Goal: Ask a question: Seek information or help from site administrators or community

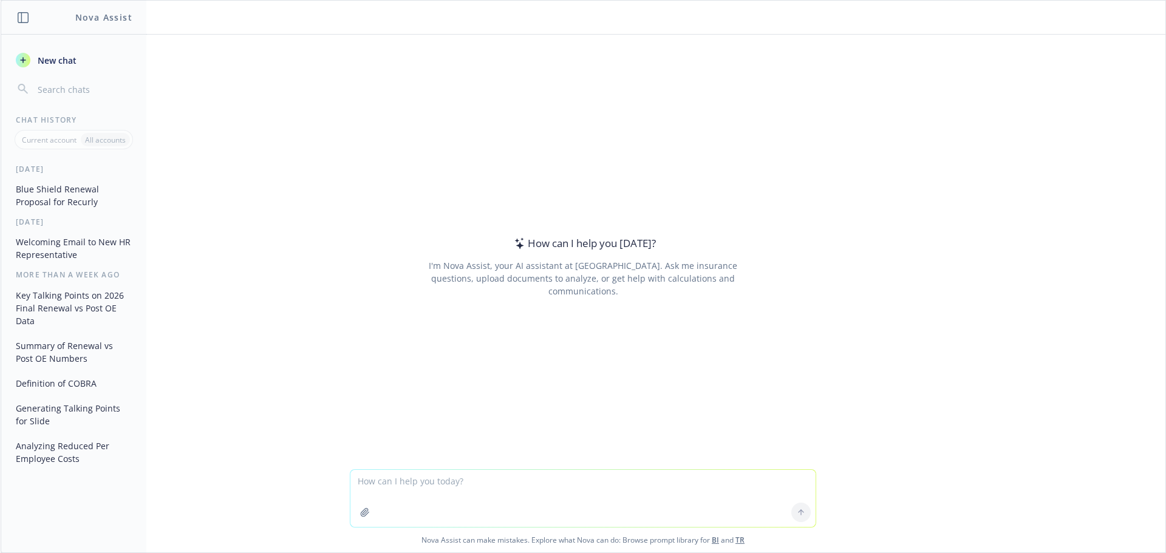
click at [388, 495] on textarea at bounding box center [582, 498] width 465 height 57
click at [715, 487] on textarea "Hi [PERSON_NAME], Can you please provide me an email for a client presenting th…" at bounding box center [582, 498] width 465 height 57
drag, startPoint x: 480, startPoint y: 483, endPoint x: 450, endPoint y: 484, distance: 30.4
click at [450, 484] on textarea "Hi [PERSON_NAME], Can you please provide me an email for a client presenting th…" at bounding box center [582, 498] width 465 height 57
click at [700, 483] on textarea "Hi [PERSON_NAME], Can you please write me an email for a client presenting thei…" at bounding box center [582, 498] width 465 height 57
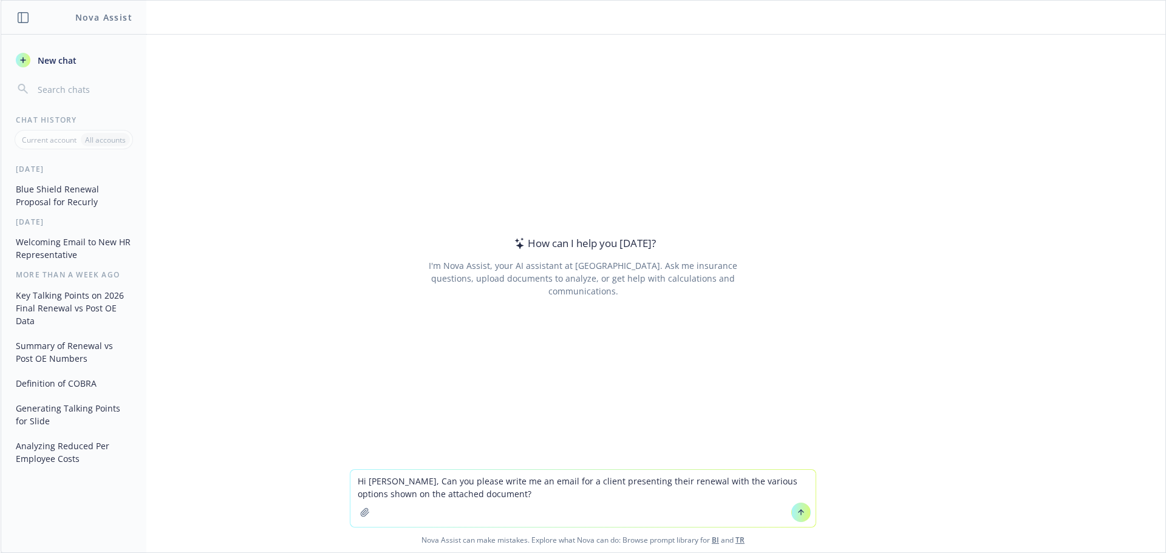
type textarea "Hi [PERSON_NAME], Can you please write me an email for a client presenting thei…"
click at [479, 491] on textarea "Hi [PERSON_NAME], Can you please write me an email for a client presenting thei…" at bounding box center [582, 498] width 465 height 57
click at [361, 515] on icon "button" at bounding box center [365, 513] width 10 height 10
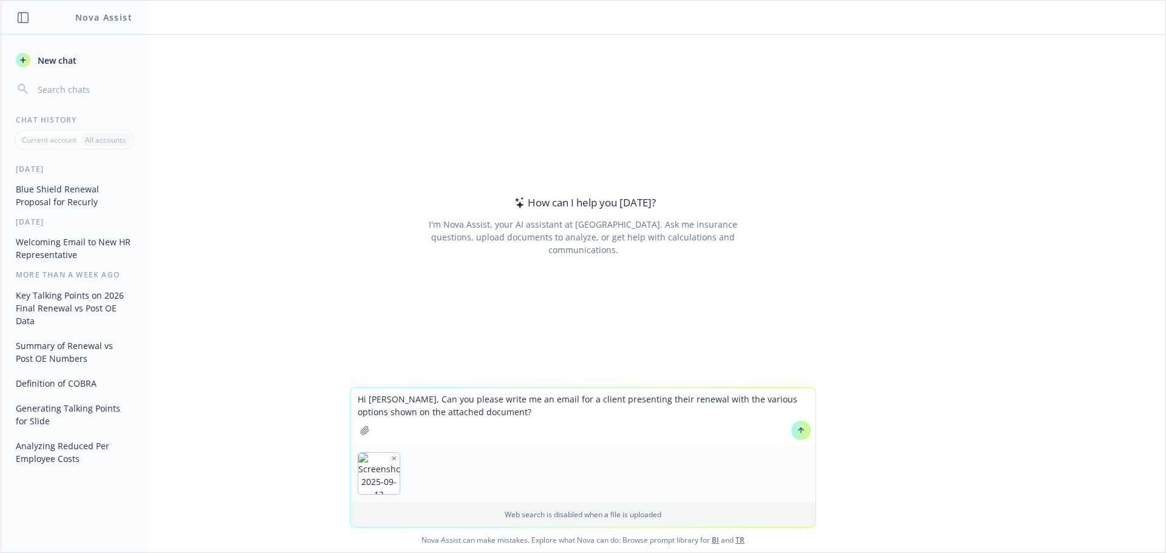
click at [797, 429] on icon at bounding box center [801, 430] width 9 height 9
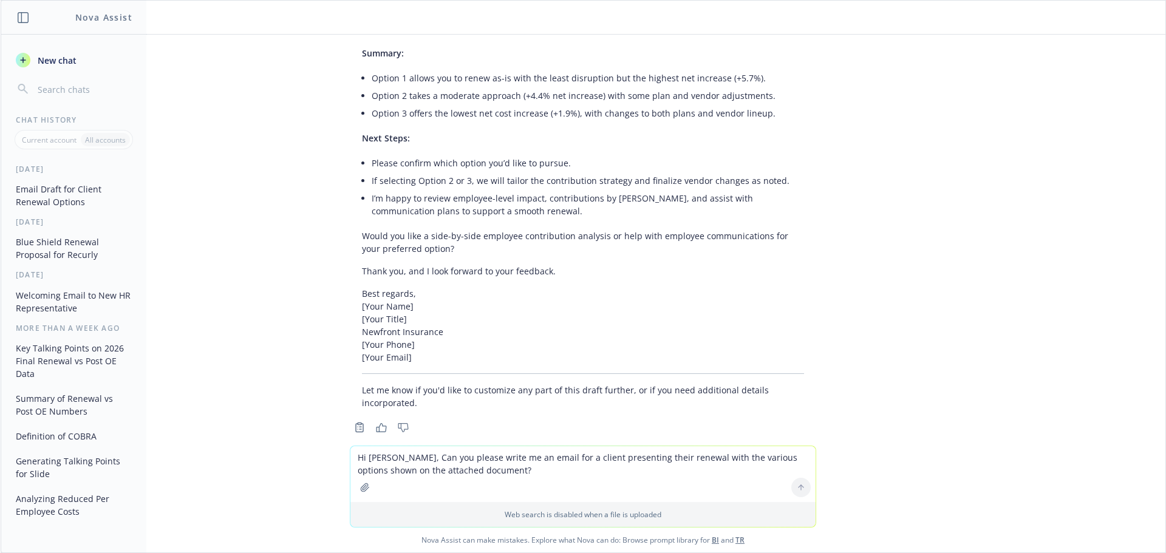
scroll to position [787, 0]
